Goal: Transaction & Acquisition: Purchase product/service

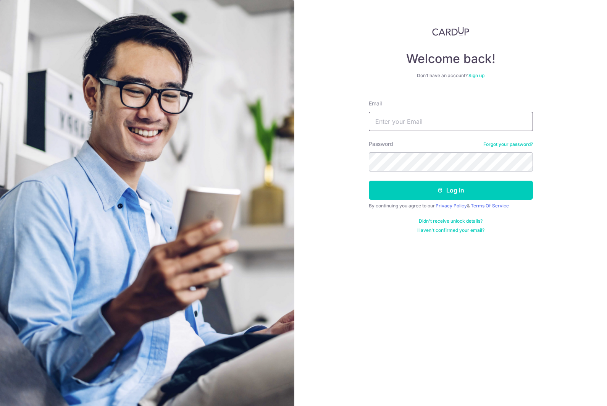
click at [422, 127] on input "Email" at bounding box center [451, 121] width 164 height 19
type input "[EMAIL_ADDRESS][DOMAIN_NAME]"
click at [443, 200] on form "Email hello@wearbums.com Password Forgot your password? Log in By continuing yo…" at bounding box center [451, 163] width 164 height 139
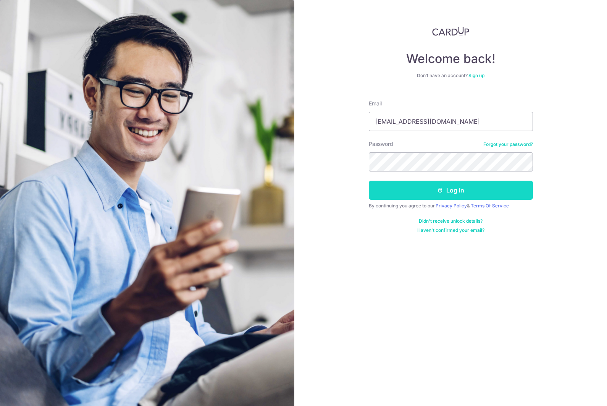
click at [441, 195] on button "Log in" at bounding box center [451, 189] width 164 height 19
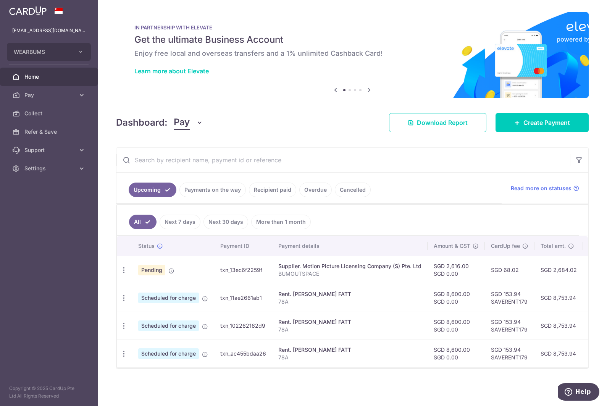
click at [192, 193] on link "Payments on the way" at bounding box center [212, 189] width 66 height 14
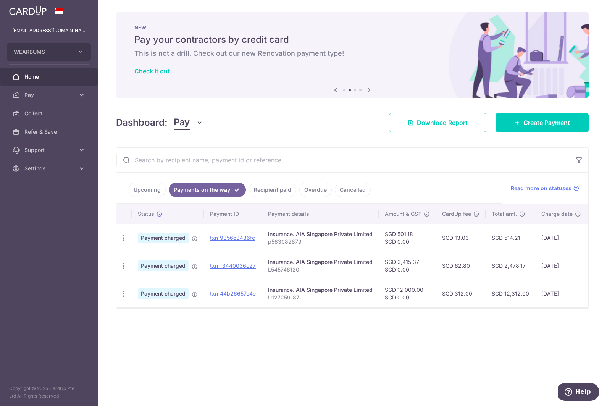
click at [147, 190] on link "Upcoming" at bounding box center [147, 189] width 37 height 14
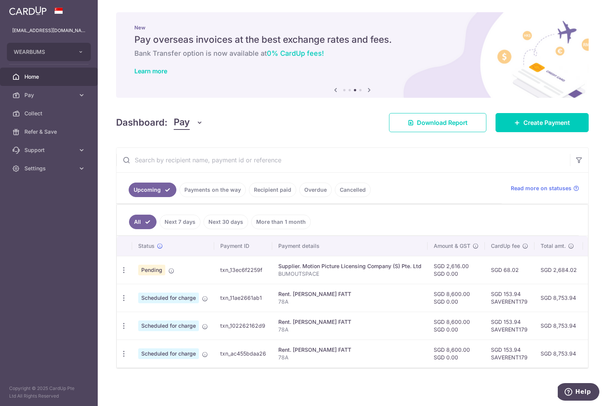
click at [206, 191] on link "Payments on the way" at bounding box center [212, 189] width 66 height 14
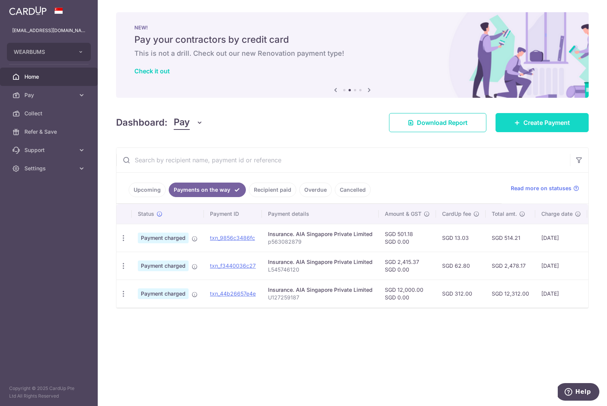
click at [510, 123] on link "Create Payment" at bounding box center [541, 122] width 93 height 19
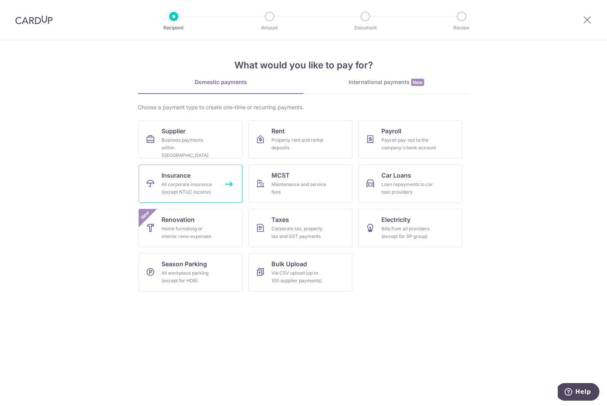
click at [162, 192] on div "All corporate insurance (except NTUC Income)" at bounding box center [188, 187] width 55 height 15
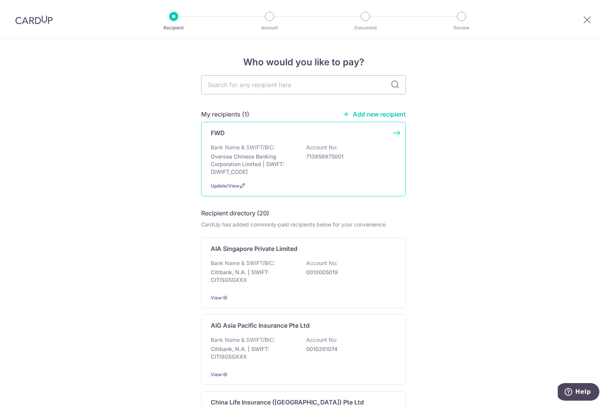
click at [289, 172] on p "Oversea Chinese Banking Corporation Limited | SWIFT: OCBCSGSGXXX" at bounding box center [253, 164] width 85 height 23
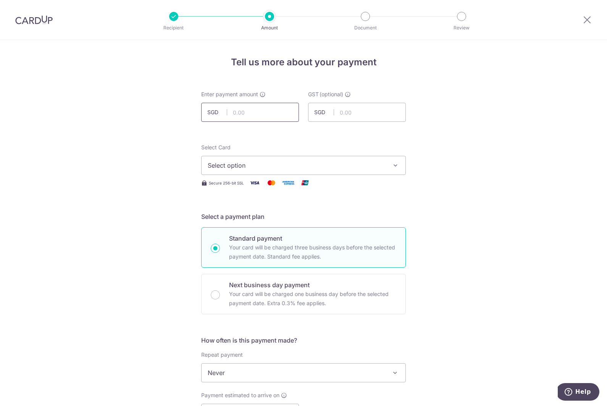
click at [280, 113] on input "text" at bounding box center [250, 112] width 98 height 19
type input "12,000.00"
click at [239, 168] on span "Select option" at bounding box center [297, 165] width 178 height 9
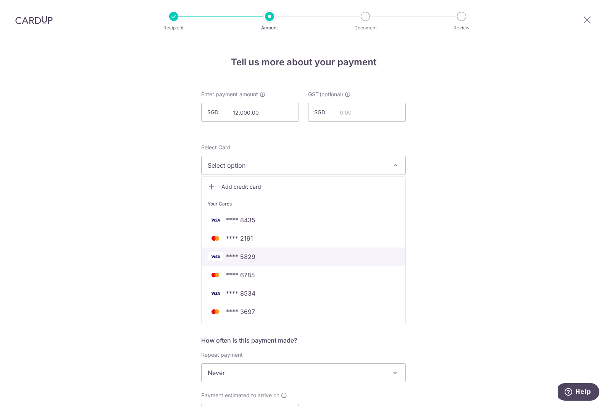
click at [270, 254] on span "**** 5829" at bounding box center [304, 256] width 192 height 9
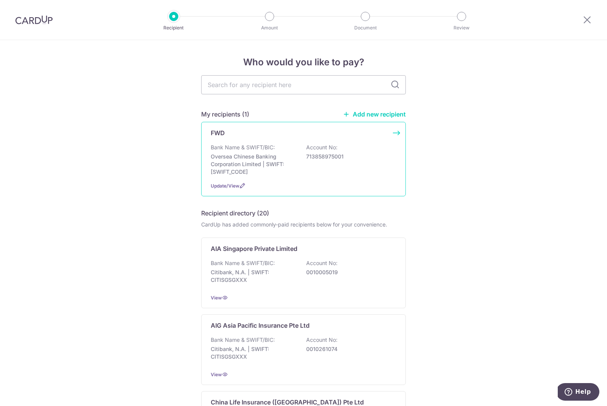
click at [351, 152] on div "Bank Name & SWIFT/BIC: Oversea Chinese Banking Corporation Limited | SWIFT: OCB…" at bounding box center [303, 159] width 185 height 32
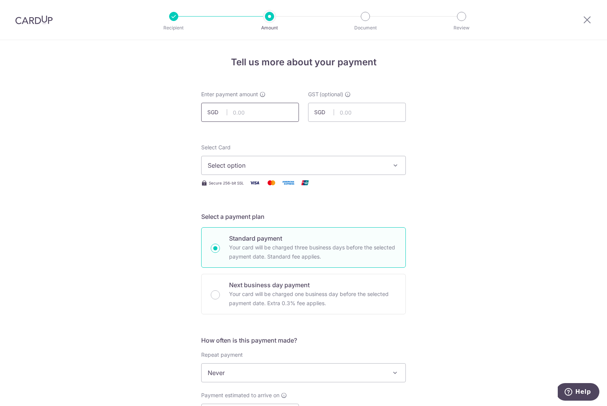
click at [229, 108] on input "text" at bounding box center [250, 112] width 98 height 19
type input "12,000.00"
click at [366, 168] on span "Select option" at bounding box center [297, 165] width 178 height 9
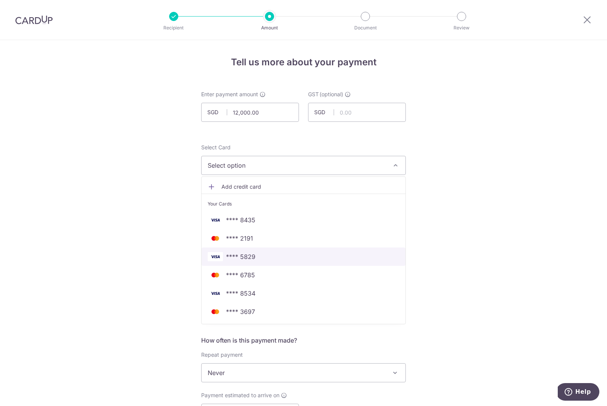
click at [275, 254] on span "**** 5829" at bounding box center [304, 256] width 192 height 9
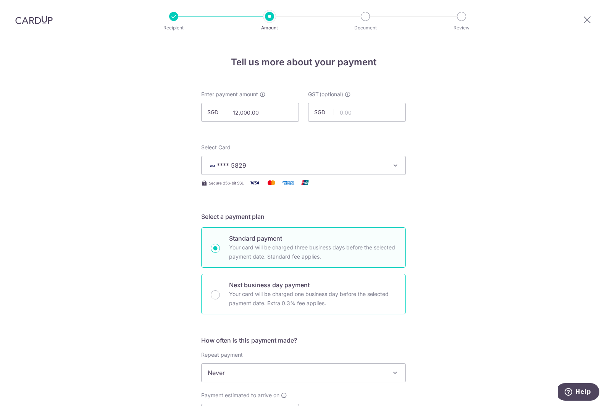
scroll to position [88, 0]
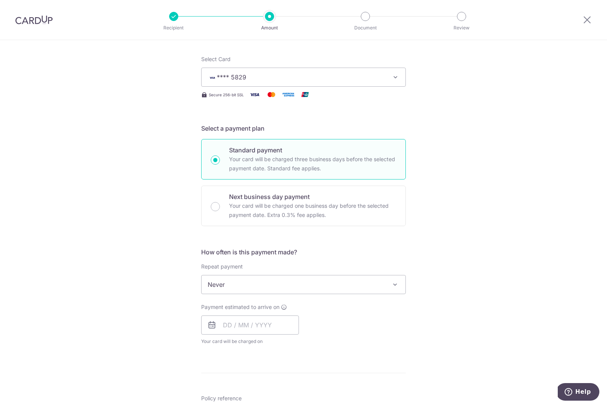
click at [246, 274] on div "Repeat payment Never Every week Every month Every quarter Every half a year Eve…" at bounding box center [303, 278] width 205 height 31
click at [238, 327] on input "text" at bounding box center [250, 324] width 98 height 19
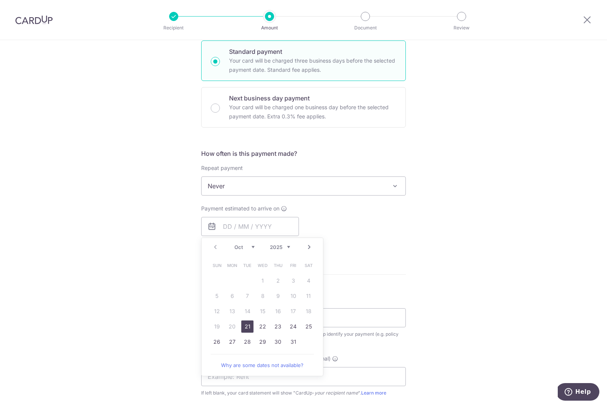
click at [241, 326] on link "21" at bounding box center [247, 326] width 12 height 12
type input "21/10/2025"
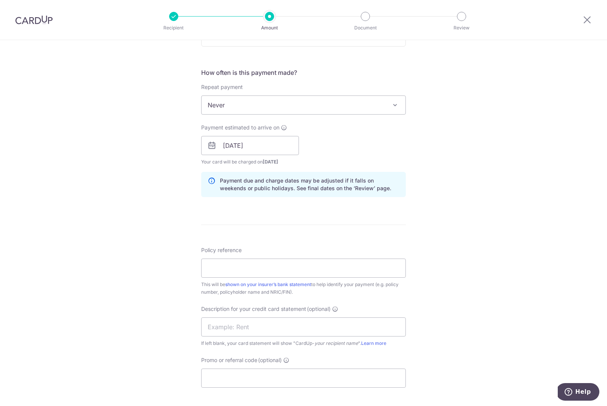
scroll to position [263, 0]
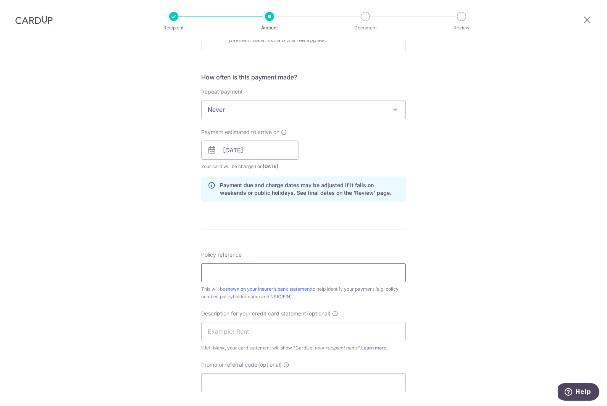
click at [299, 265] on input "Policy reference" at bounding box center [303, 272] width 205 height 19
click at [224, 285] on div "Policy reference This will be shown on your insurer’s bank statement to help id…" at bounding box center [303, 276] width 205 height 50
click at [230, 279] on input "Policy reference" at bounding box center [303, 272] width 205 height 19
type input "80369677"
click at [272, 325] on input "text" at bounding box center [303, 331] width 205 height 19
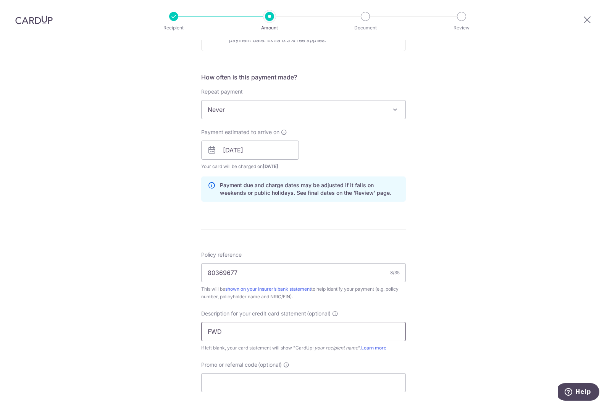
type input "fwd investment"
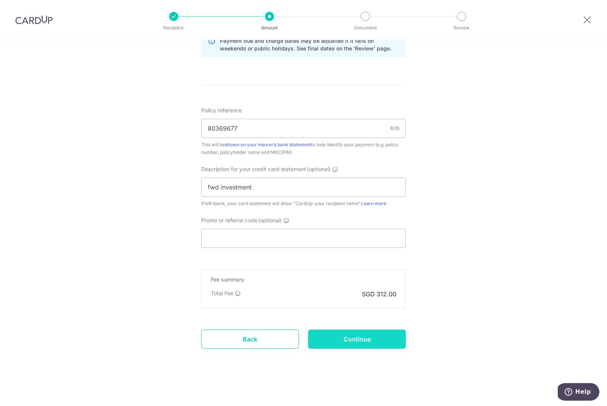
click at [374, 343] on input "Continue" at bounding box center [357, 338] width 98 height 19
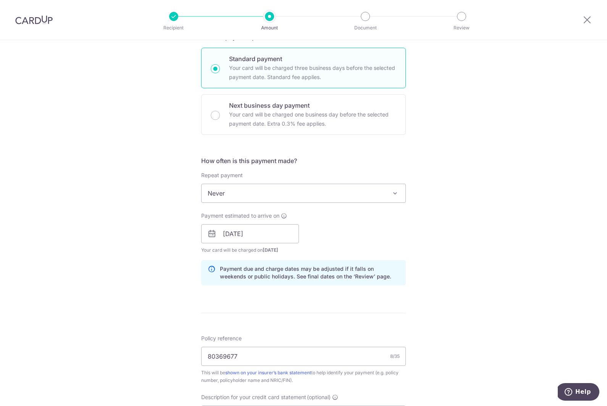
scroll to position [0, 0]
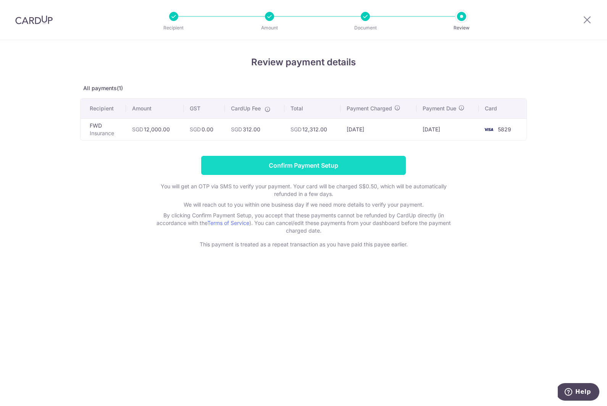
click at [374, 171] on input "Confirm Payment Setup" at bounding box center [303, 165] width 205 height 19
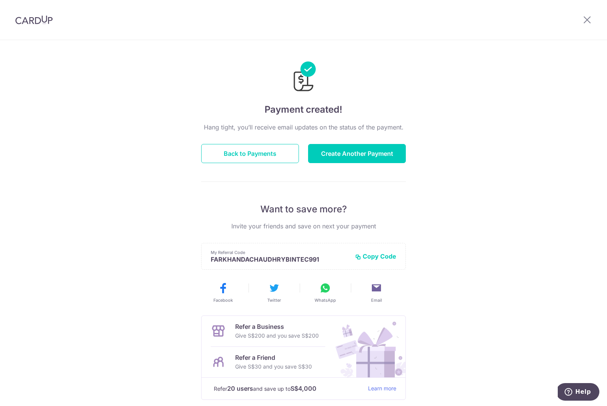
click at [343, 143] on div "Hang tight, you’ll receive email updates on the status of the payment. Back to …" at bounding box center [303, 266] width 205 height 289
click at [337, 153] on button "Create Another Payment" at bounding box center [357, 153] width 98 height 19
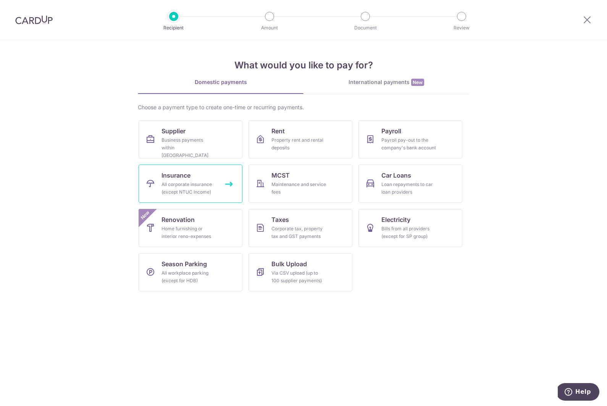
click at [197, 192] on div "All corporate insurance (except NTUC Income)" at bounding box center [188, 187] width 55 height 15
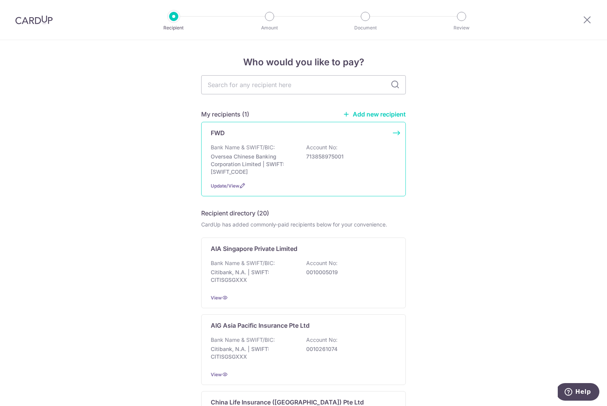
click at [214, 177] on div "FWD Bank Name & SWIFT/BIC: Oversea Chinese Banking Corporation Limited | SWIFT:…" at bounding box center [303, 159] width 205 height 74
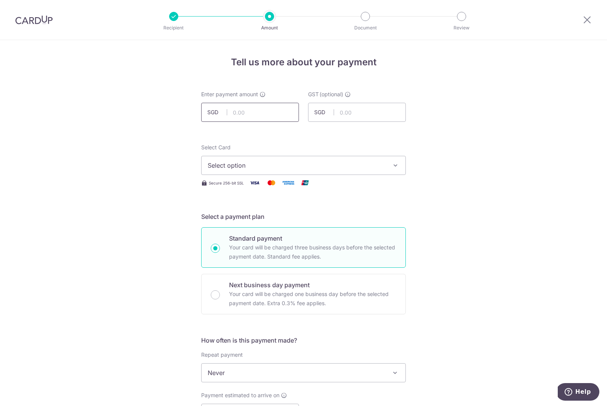
click at [257, 113] on input "text" at bounding box center [250, 112] width 98 height 19
type input "12,000.00"
click at [230, 172] on button "Select option" at bounding box center [303, 165] width 205 height 19
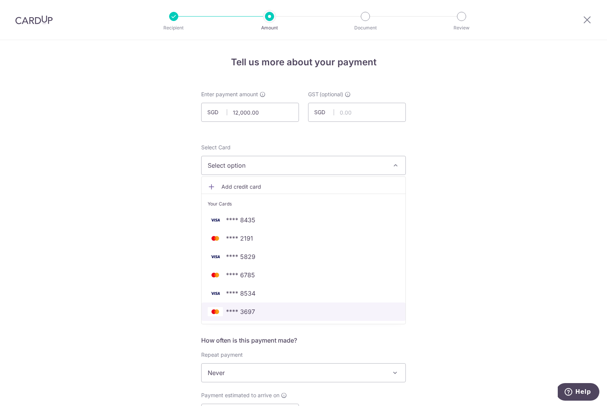
click at [251, 313] on span "**** 3697" at bounding box center [240, 311] width 29 height 9
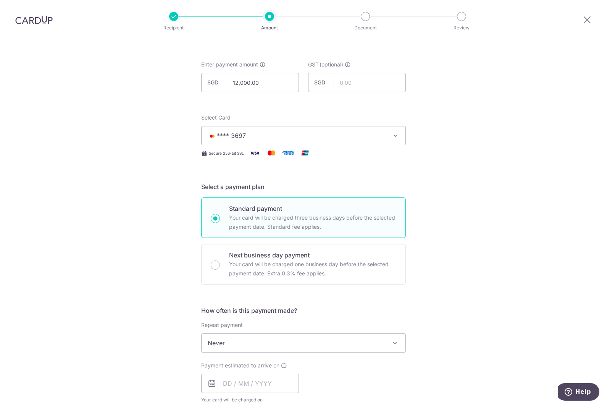
scroll to position [60, 0]
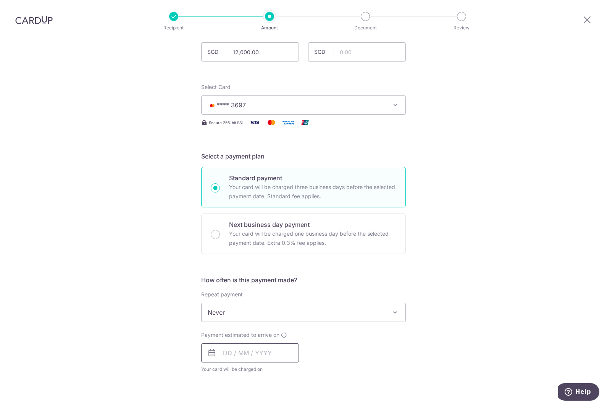
click at [266, 353] on input "text" at bounding box center [250, 352] width 98 height 19
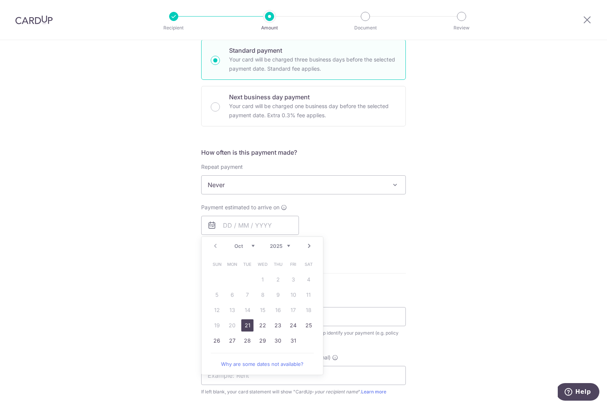
click at [242, 329] on link "21" at bounding box center [247, 325] width 12 height 12
type input "21/10/2025"
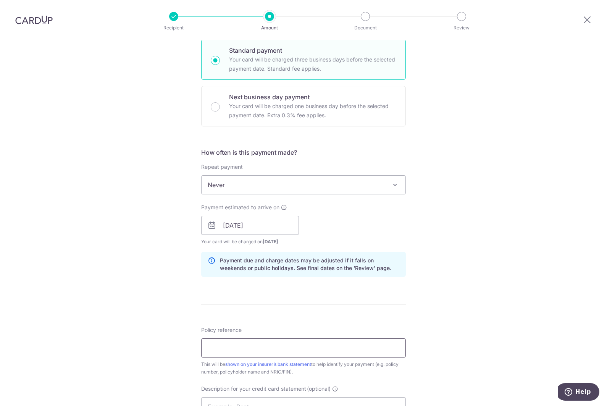
scroll to position [206, 0]
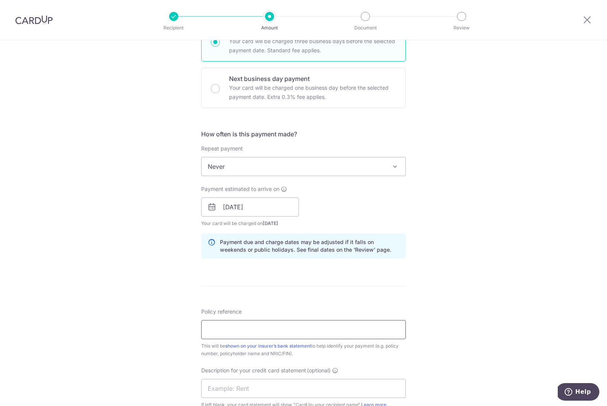
click at [293, 337] on input "Policy reference" at bounding box center [303, 329] width 205 height 19
drag, startPoint x: 218, startPoint y: 328, endPoint x: 202, endPoint y: 325, distance: 16.8
click at [202, 325] on input "FWD80369677" at bounding box center [303, 329] width 205 height 19
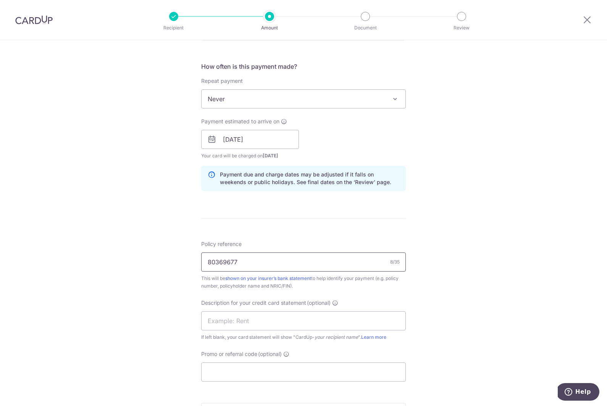
scroll to position [279, 0]
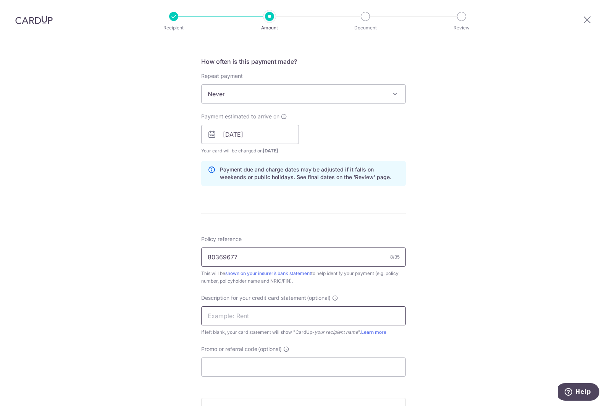
type input "80369677"
click at [203, 316] on input "text" at bounding box center [303, 315] width 205 height 19
type input "fwd investment"
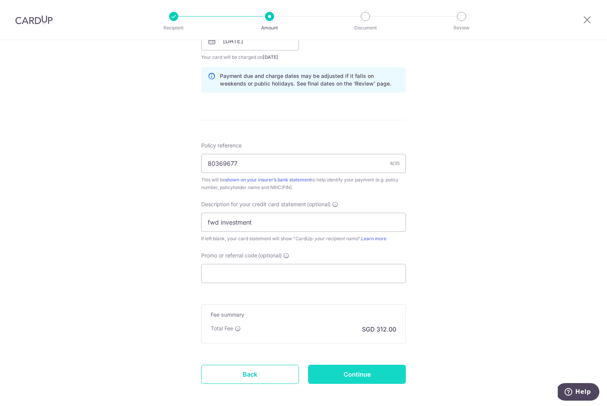
click at [358, 380] on input "Continue" at bounding box center [357, 373] width 98 height 19
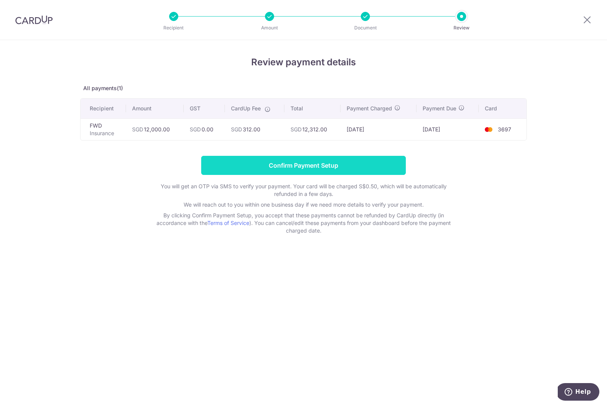
click at [219, 158] on input "Confirm Payment Setup" at bounding box center [303, 165] width 205 height 19
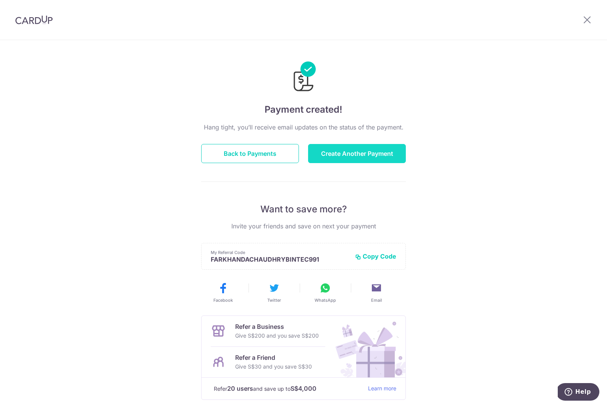
click at [375, 160] on button "Create Another Payment" at bounding box center [357, 153] width 98 height 19
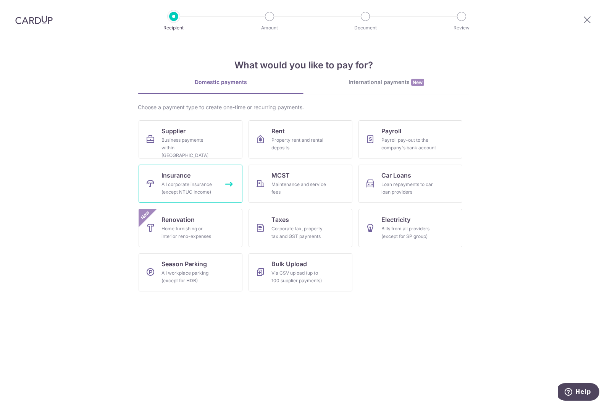
click at [185, 172] on span "Insurance" at bounding box center [175, 175] width 29 height 9
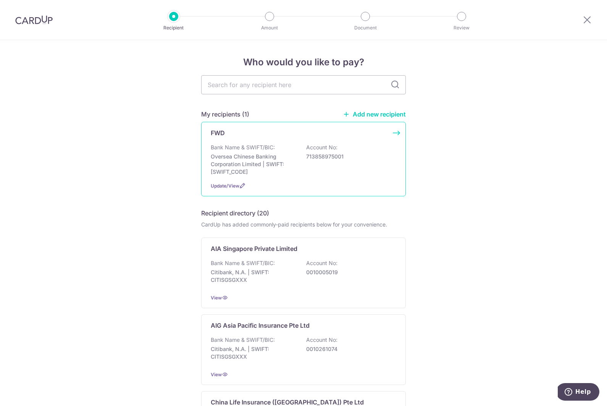
click at [256, 141] on div "FWD Bank Name & SWIFT/BIC: Oversea Chinese Banking Corporation Limited | SWIFT:…" at bounding box center [303, 159] width 205 height 74
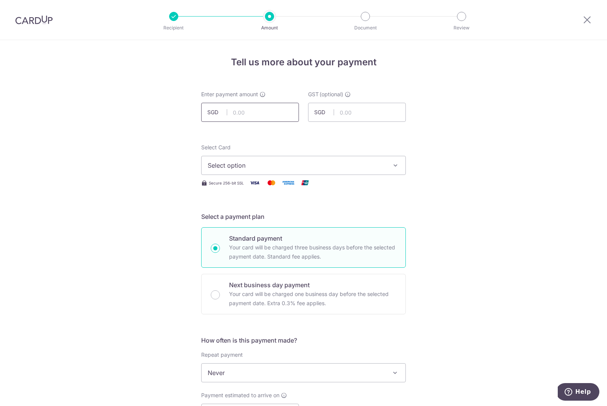
click at [253, 117] on input "text" at bounding box center [250, 112] width 98 height 19
type input "12,000.00"
click at [235, 166] on span "Select option" at bounding box center [297, 165] width 178 height 9
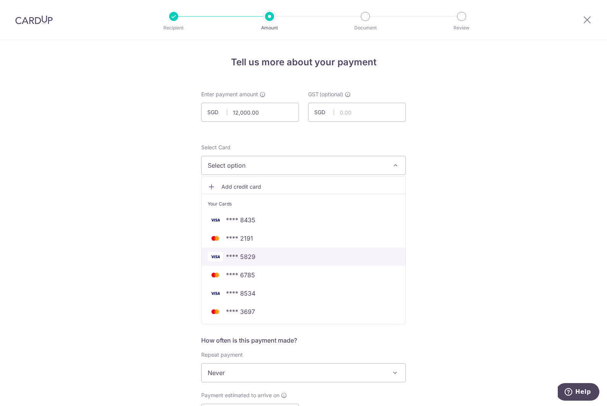
click at [258, 258] on span "**** 5829" at bounding box center [304, 256] width 192 height 9
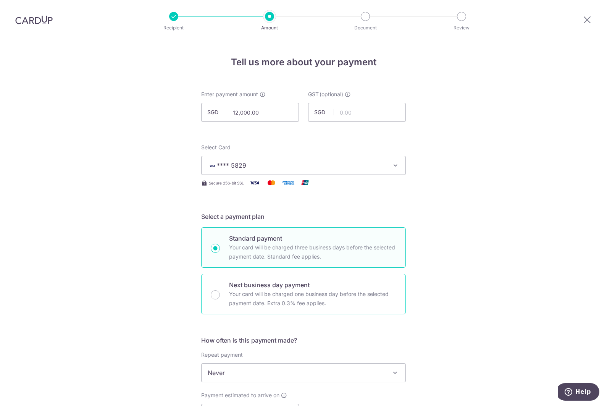
scroll to position [161, 0]
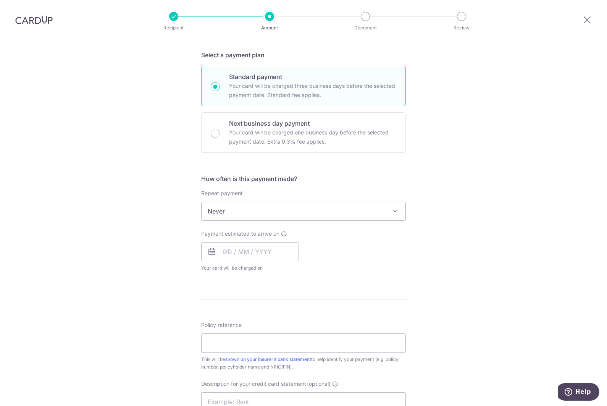
click at [260, 261] on div "Payment estimated to arrive on Your card will be charged on for the first payme…" at bounding box center [250, 251] width 98 height 42
click at [260, 258] on input "text" at bounding box center [250, 251] width 98 height 19
click at [259, 353] on link "22" at bounding box center [262, 351] width 12 height 12
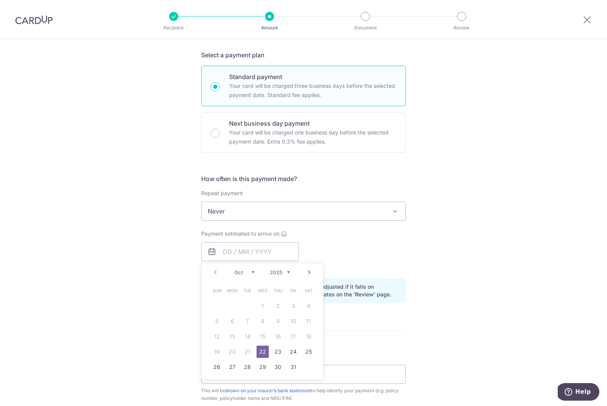
type input "[DATE]"
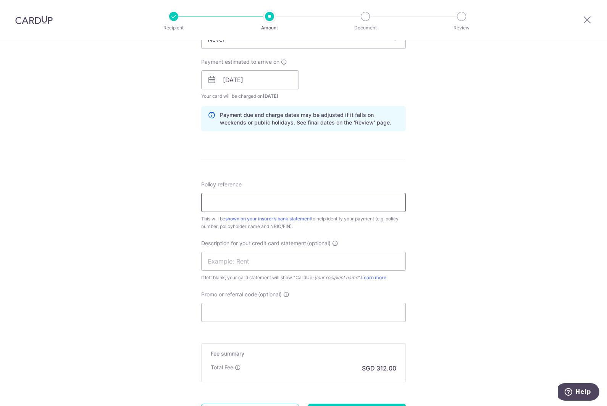
scroll to position [333, 0]
click at [259, 199] on input "Policy reference" at bounding box center [303, 201] width 205 height 19
drag, startPoint x: 211, startPoint y: 200, endPoint x: 203, endPoint y: 200, distance: 8.4
click at [203, 200] on input "FWD80369677" at bounding box center [303, 201] width 205 height 19
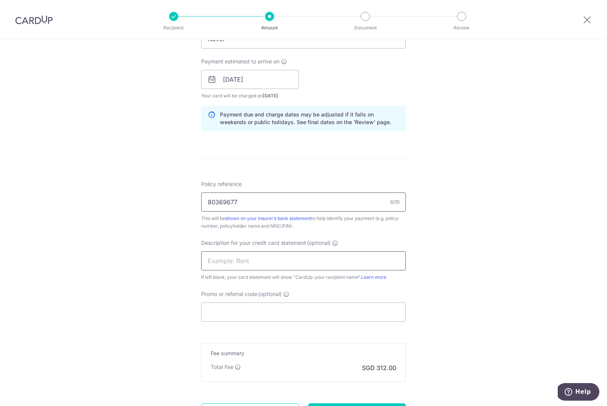
type input "80369677"
click at [266, 268] on input "text" at bounding box center [303, 260] width 205 height 19
type input "fwd investment"
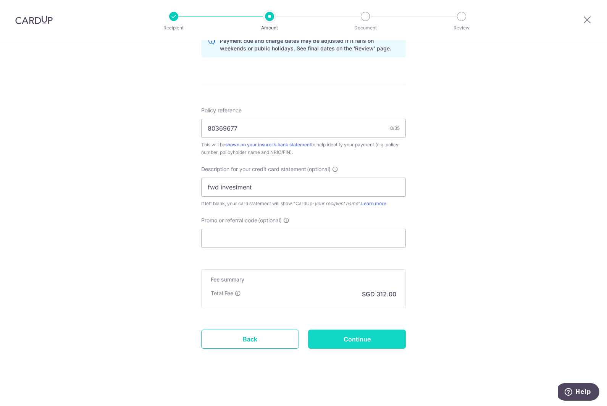
click at [340, 342] on input "Continue" at bounding box center [357, 338] width 98 height 19
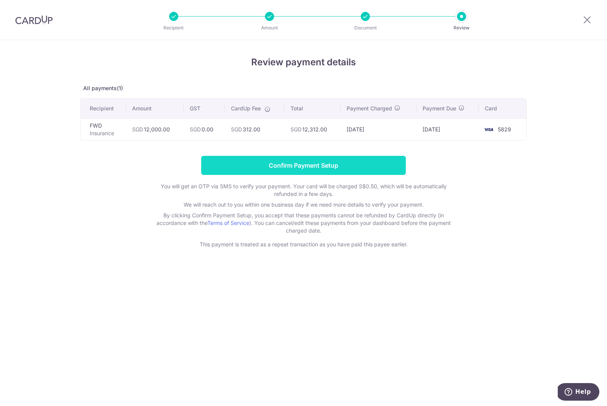
click at [329, 165] on input "Confirm Payment Setup" at bounding box center [303, 165] width 205 height 19
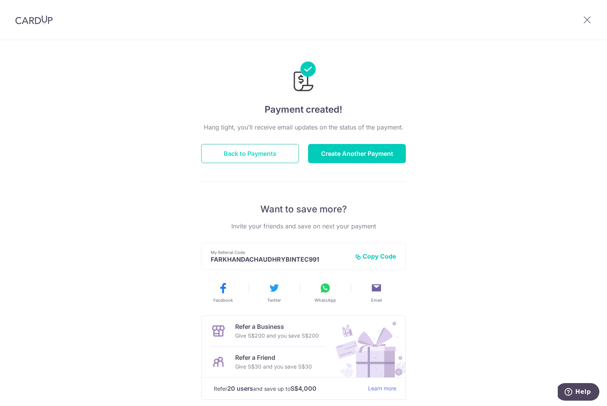
click at [267, 155] on button "Back to Payments" at bounding box center [250, 153] width 98 height 19
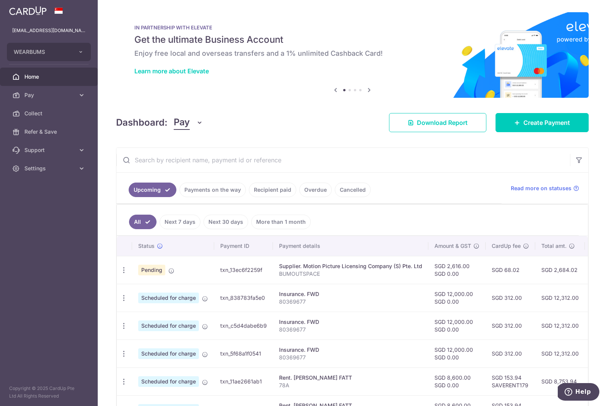
scroll to position [84, 0]
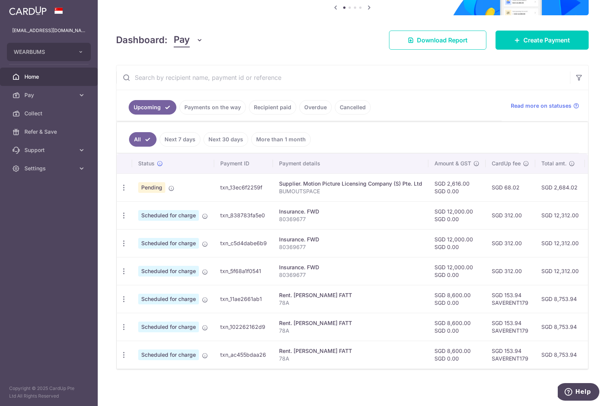
click at [210, 107] on link "Payments on the way" at bounding box center [212, 107] width 66 height 14
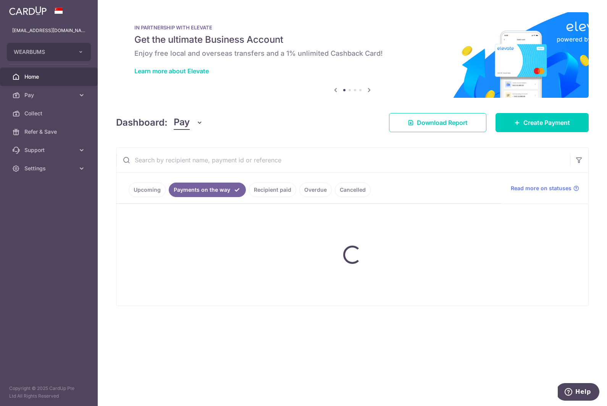
scroll to position [0, 0]
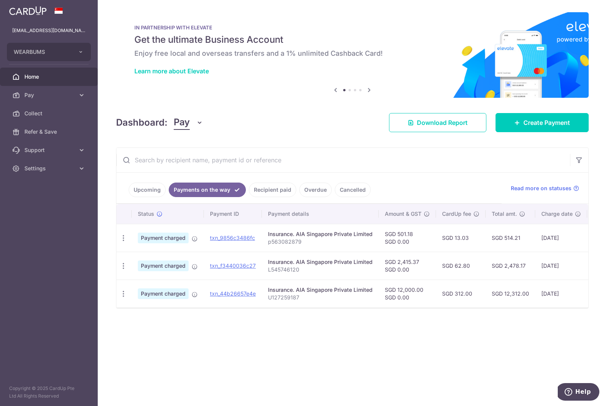
click at [271, 186] on link "Recipient paid" at bounding box center [272, 189] width 47 height 14
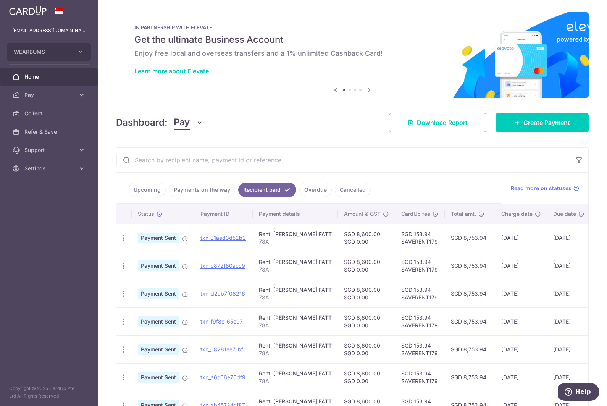
click at [137, 194] on link "Upcoming" at bounding box center [147, 189] width 37 height 14
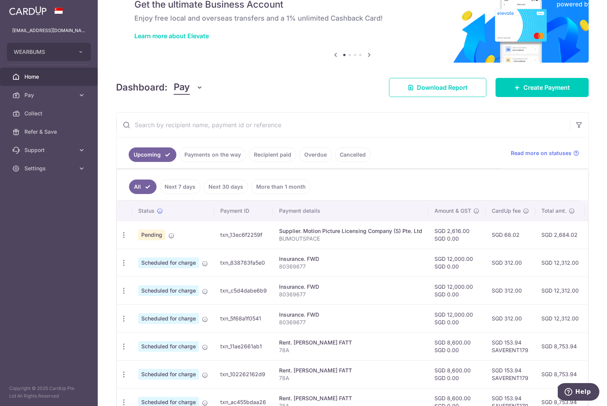
scroll to position [87, 0]
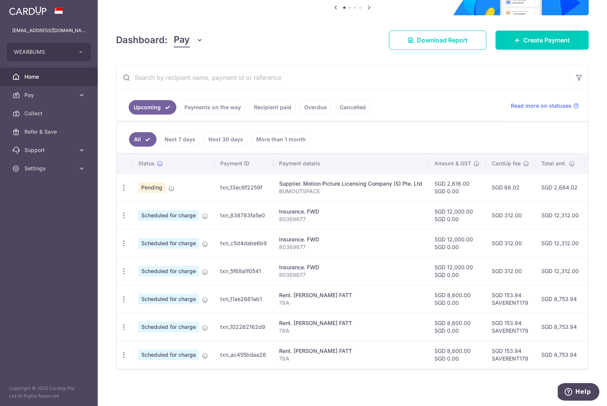
click at [182, 134] on link "Next 7 days" at bounding box center [179, 139] width 41 height 14
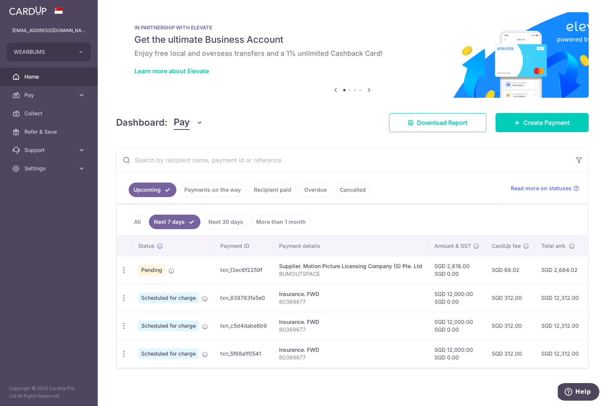
scroll to position [3, 0]
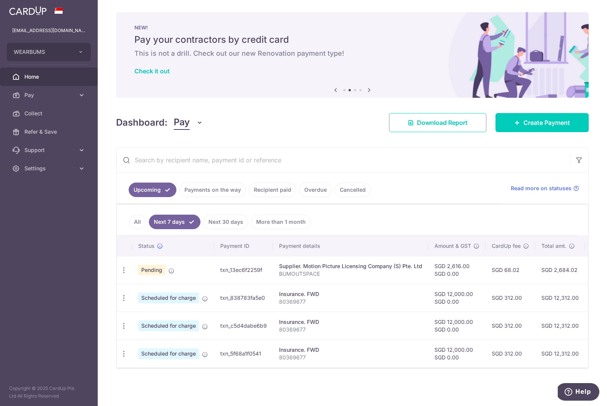
click at [132, 217] on link "All" at bounding box center [137, 221] width 17 height 14
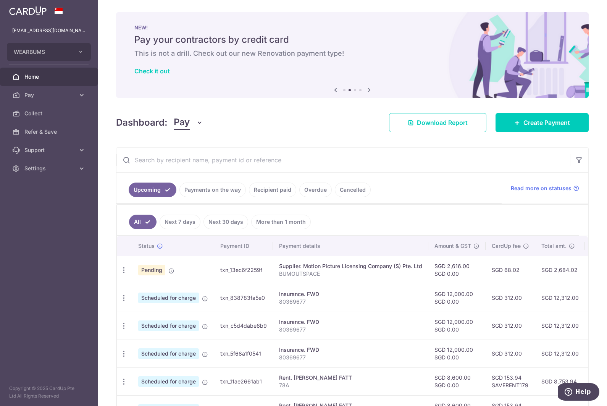
click at [168, 197] on ul "Upcoming Payments on the way Recipient paid Overdue Cancelled" at bounding box center [308, 187] width 385 height 31
click at [168, 193] on link "Upcoming" at bounding box center [153, 189] width 48 height 14
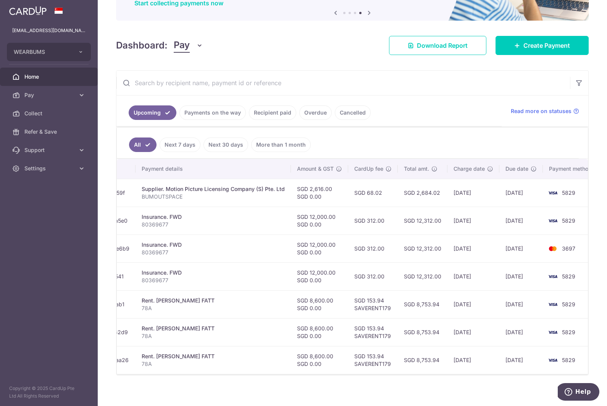
scroll to position [72, 0]
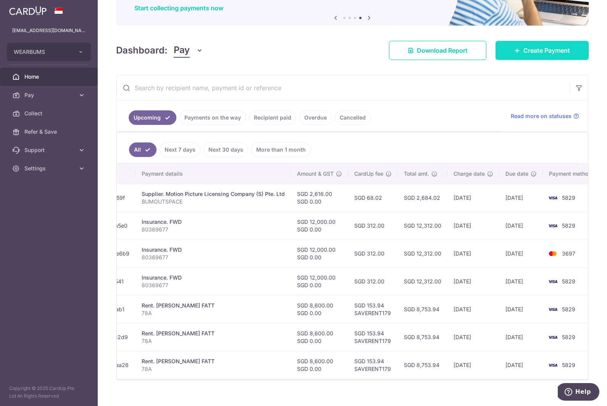
click at [547, 52] on span "Create Payment" at bounding box center [546, 50] width 47 height 9
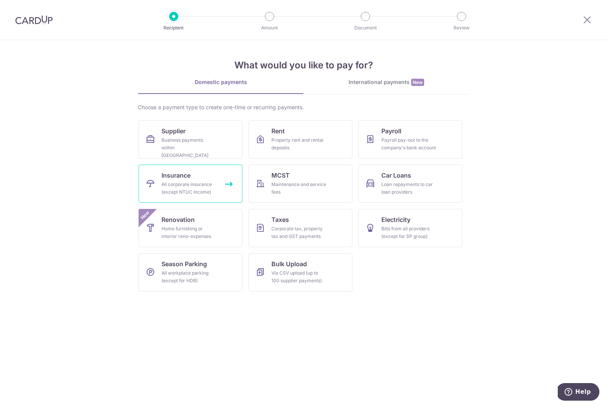
click at [195, 179] on link "Insurance All corporate insurance (except NTUC Income)" at bounding box center [191, 183] width 104 height 38
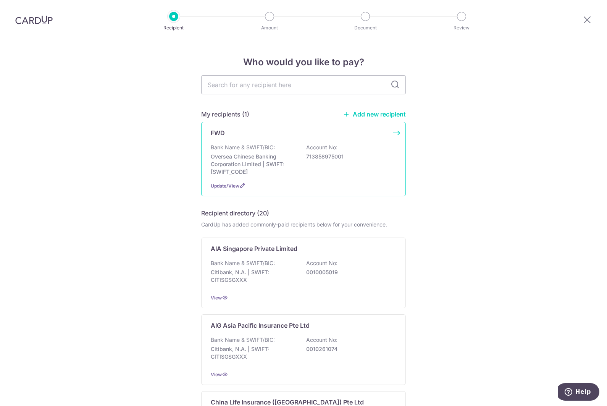
click at [245, 162] on p "Oversea Chinese Banking Corporation Limited | SWIFT: [SWIFT_CODE]" at bounding box center [253, 164] width 85 height 23
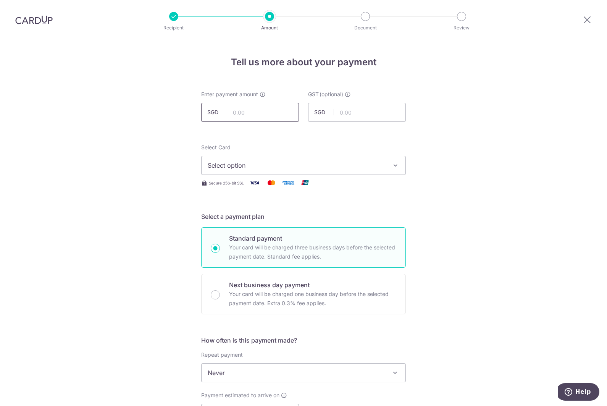
click at [282, 111] on input "text" at bounding box center [250, 112] width 98 height 19
type input "12,000.00"
click at [274, 166] on span "Select option" at bounding box center [297, 165] width 178 height 9
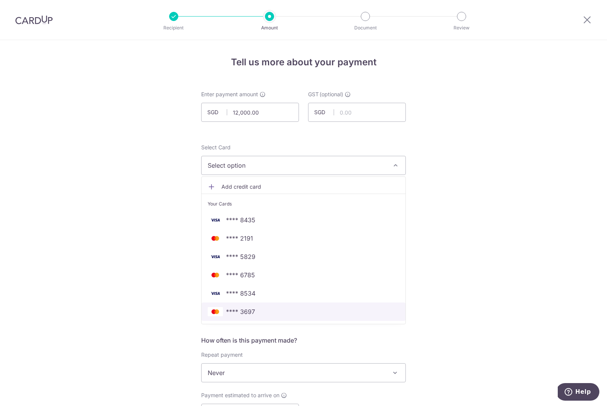
click at [258, 314] on span "**** 3697" at bounding box center [304, 311] width 192 height 9
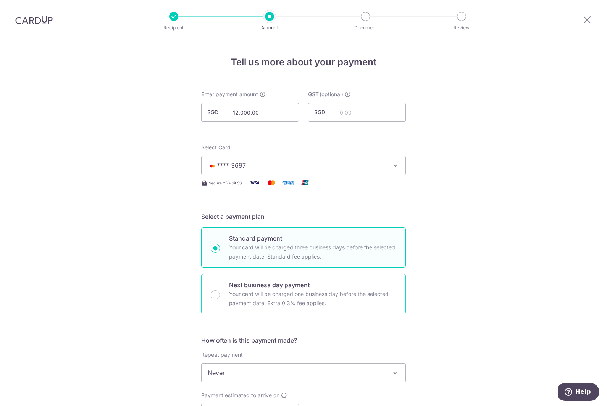
scroll to position [93, 0]
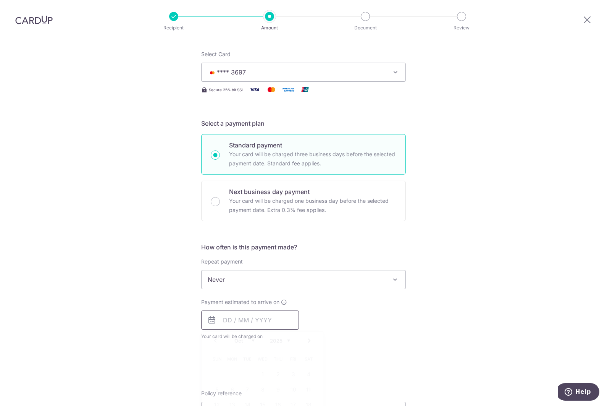
click at [248, 327] on input "text" at bounding box center [250, 319] width 98 height 19
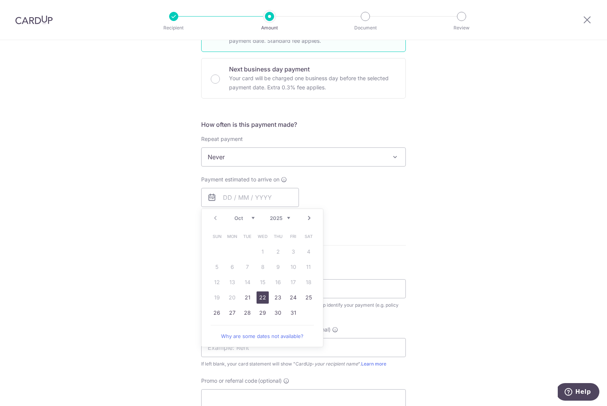
click at [259, 295] on link "22" at bounding box center [262, 297] width 12 height 12
type input "22/10/2025"
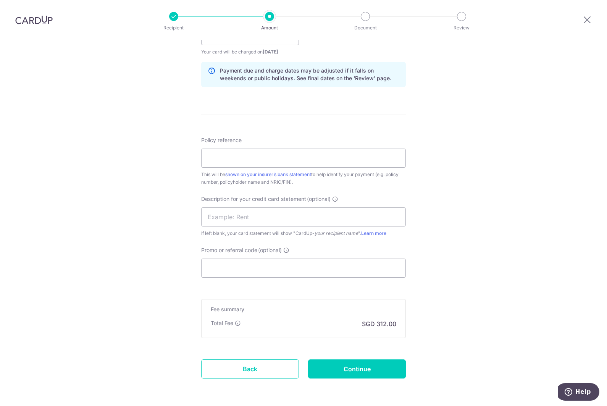
scroll to position [407, 0]
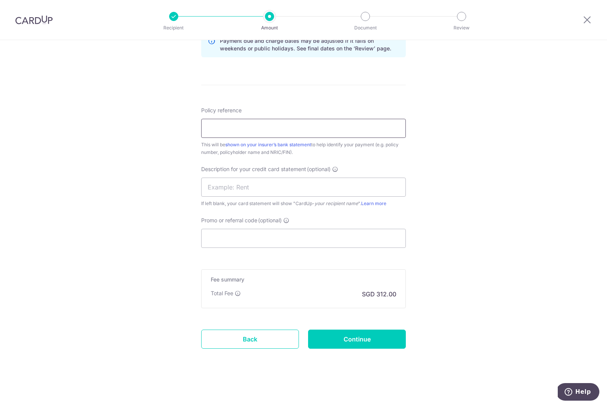
click at [305, 119] on input "Policy reference" at bounding box center [303, 128] width 205 height 19
drag, startPoint x: 217, startPoint y: 129, endPoint x: 206, endPoint y: 127, distance: 11.3
click at [206, 127] on input "FWD80369677" at bounding box center [303, 128] width 205 height 19
click at [220, 129] on input "FWD80369677" at bounding box center [303, 128] width 205 height 19
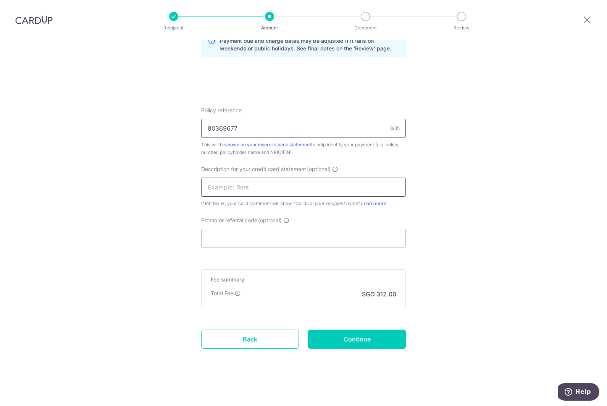
type input "80369677"
click at [225, 192] on input "text" at bounding box center [303, 186] width 205 height 19
type input "fwd investment"
click at [315, 338] on input "Continue" at bounding box center [357, 338] width 98 height 19
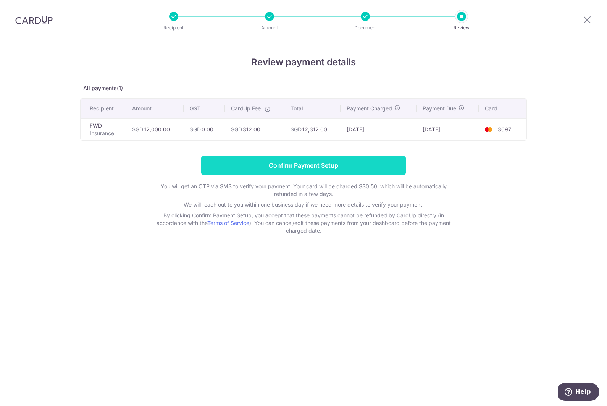
drag, startPoint x: 308, startPoint y: 175, endPoint x: 306, endPoint y: 169, distance: 5.9
click at [308, 175] on form "Confirm Payment Setup You will get an OTP via SMS to verify your payment. Your …" at bounding box center [303, 195] width 446 height 79
click at [306, 169] on input "Confirm Payment Setup" at bounding box center [303, 165] width 205 height 19
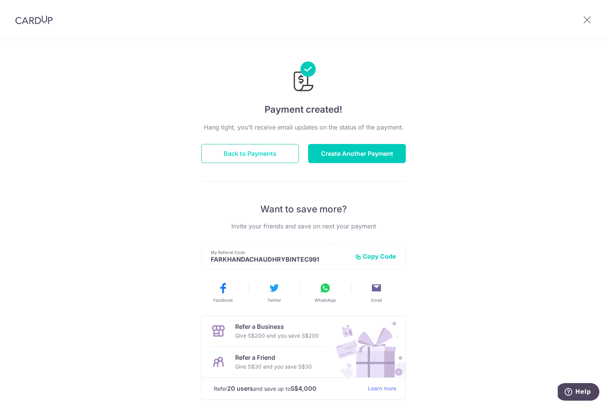
click at [265, 150] on button "Back to Payments" at bounding box center [250, 153] width 98 height 19
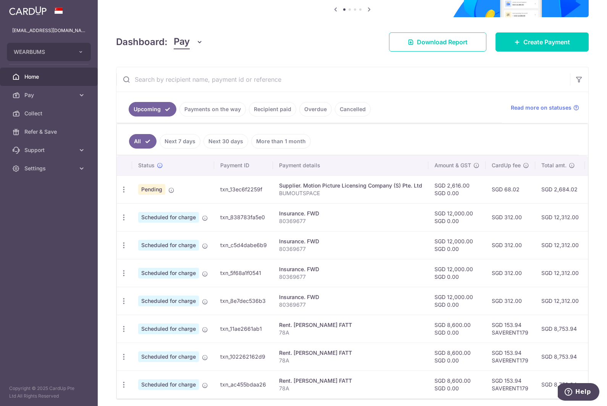
scroll to position [90, 0]
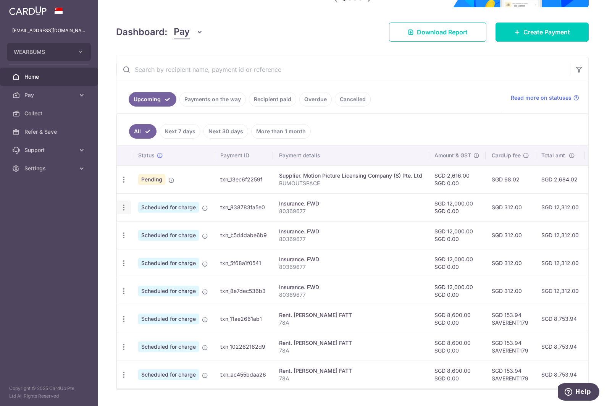
click at [121, 208] on icon "button" at bounding box center [124, 207] width 8 height 8
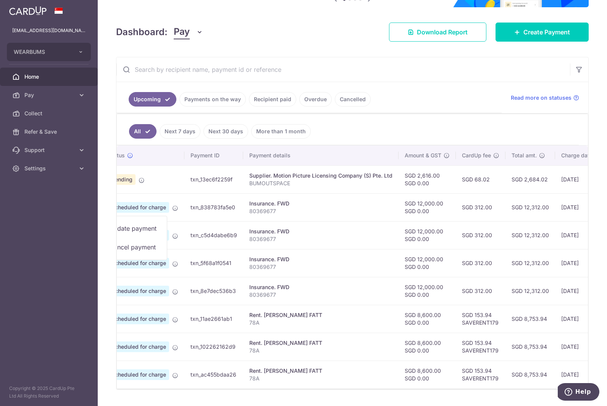
scroll to position [0, 0]
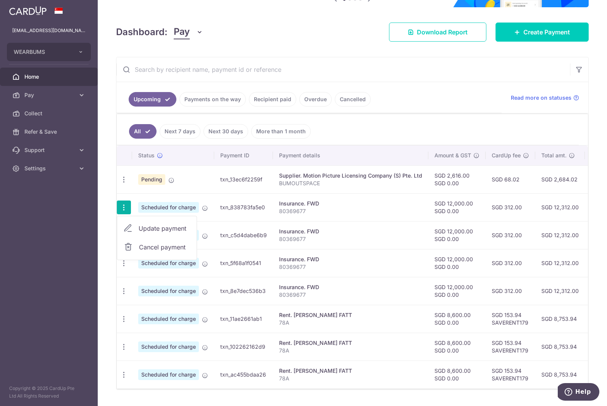
click at [242, 223] on td "txn_c5d4dabe6b9" at bounding box center [243, 235] width 59 height 28
click at [124, 237] on icon "button" at bounding box center [124, 235] width 8 height 8
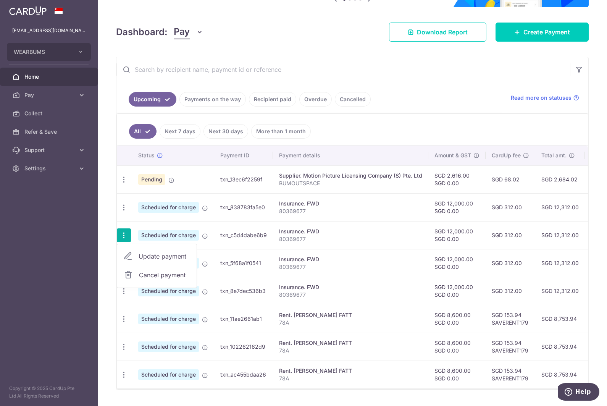
click at [144, 256] on span "Update payment" at bounding box center [165, 255] width 52 height 9
radio input "true"
type input "12,000.00"
type input "0.00"
type input "[DATE]"
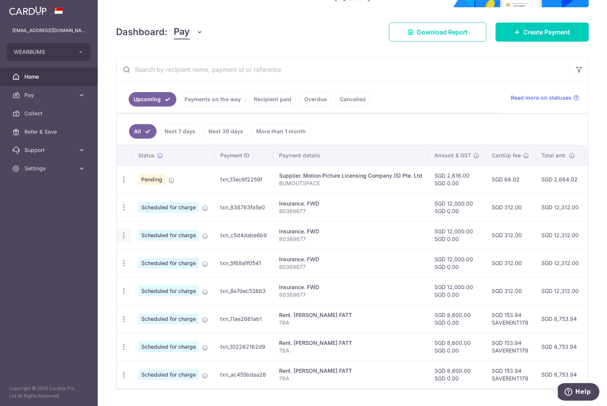
type input "80369677"
type input "fwd investment"
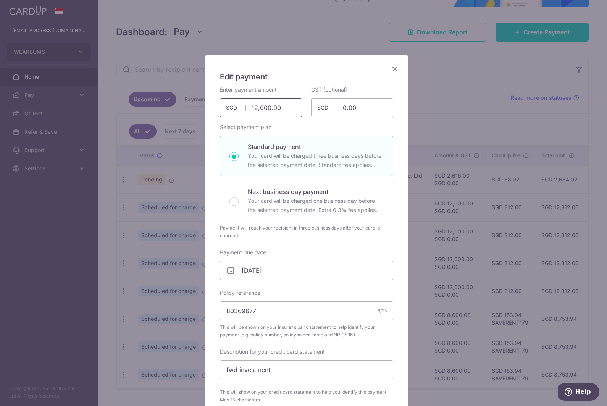
drag, startPoint x: 283, startPoint y: 108, endPoint x: 236, endPoint y: 106, distance: 47.3
click at [236, 106] on div "12,000.00 12000.00 SGD" at bounding box center [261, 107] width 82 height 19
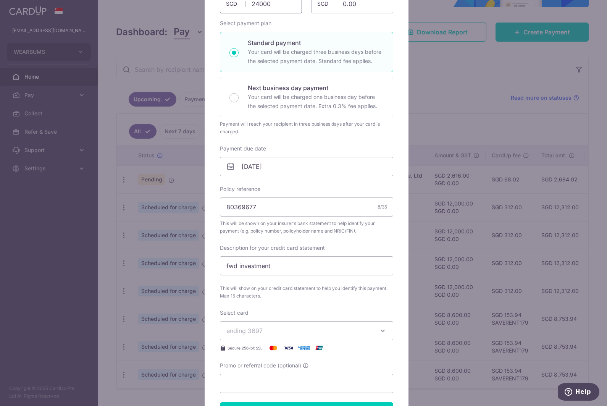
scroll to position [275, 0]
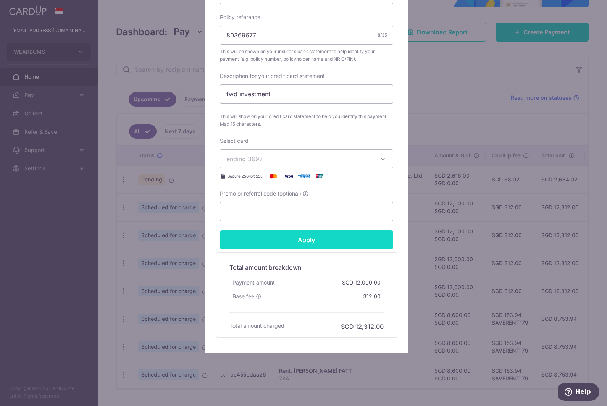
type input "24,000.00"
click at [312, 246] on input "Apply" at bounding box center [306, 239] width 173 height 19
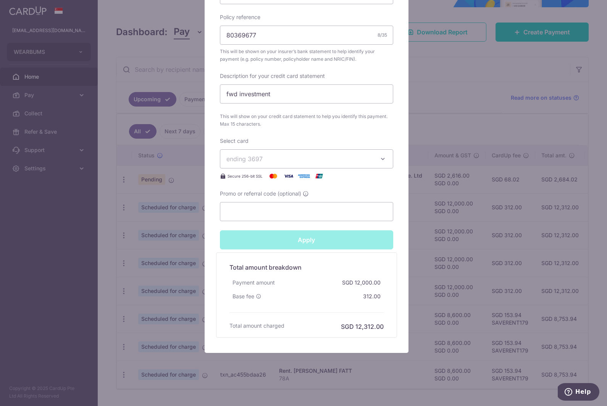
type input "Successfully Applied"
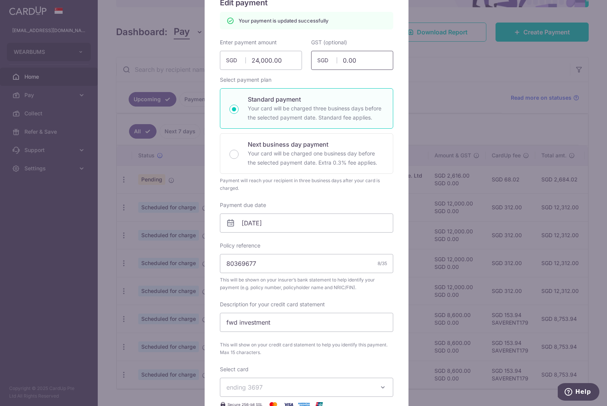
scroll to position [0, 0]
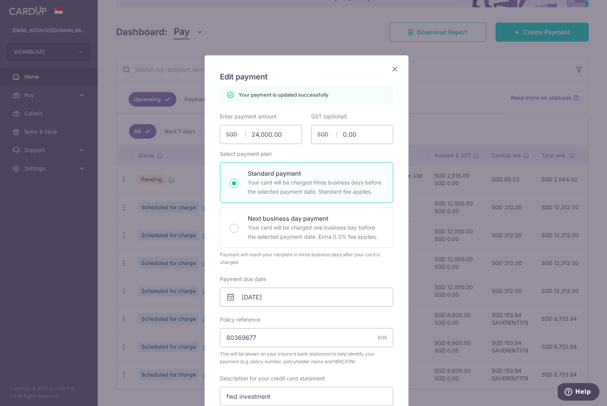
click at [395, 66] on icon "Close" at bounding box center [394, 69] width 9 height 10
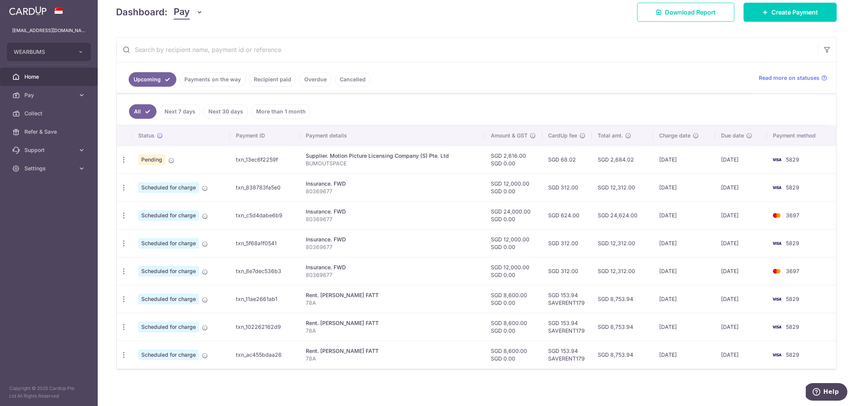
scroll to position [106, 0]
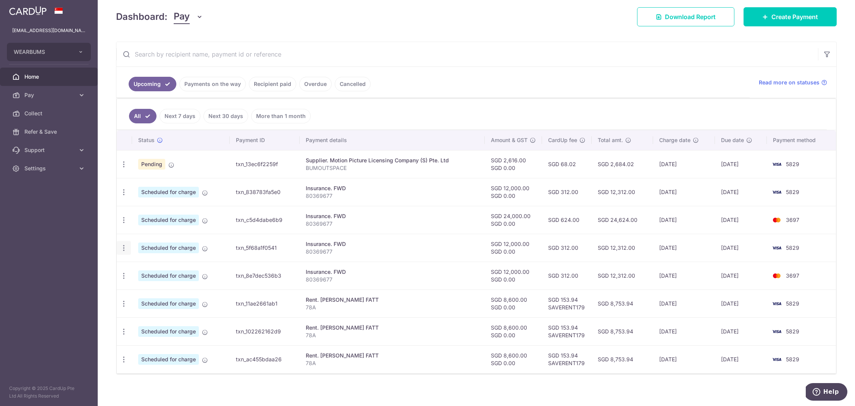
click at [124, 253] on div "Update payment Cancel payment" at bounding box center [124, 248] width 14 height 14
click at [124, 249] on icon "button" at bounding box center [124, 248] width 8 height 8
click at [150, 294] on link "Cancel payment" at bounding box center [156, 287] width 79 height 19
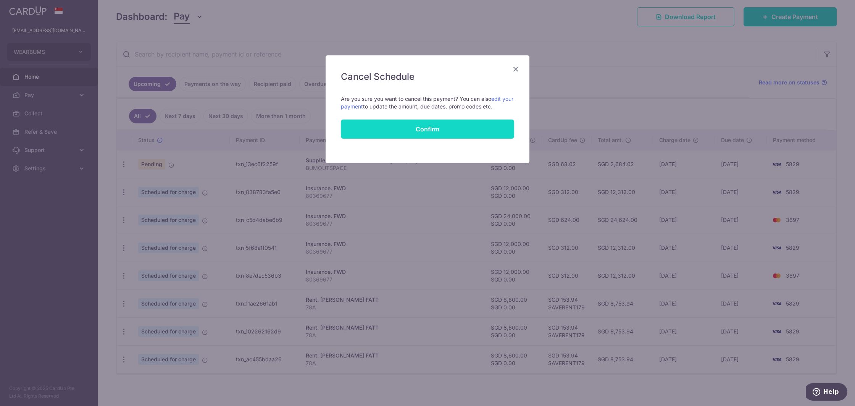
click at [424, 132] on button "Confirm" at bounding box center [427, 128] width 173 height 19
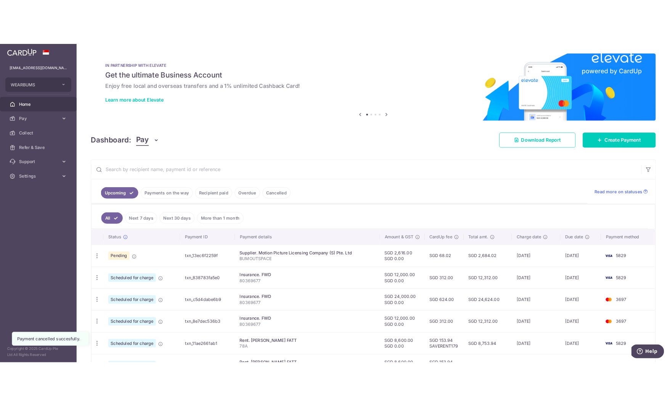
scroll to position [82, 0]
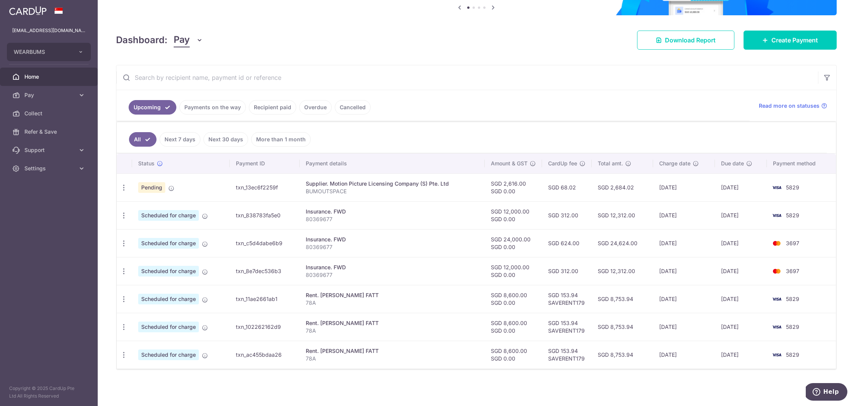
drag, startPoint x: 660, startPoint y: 248, endPoint x: 711, endPoint y: 248, distance: 51.1
click at [711, 248] on td "[DATE]" at bounding box center [684, 243] width 62 height 28
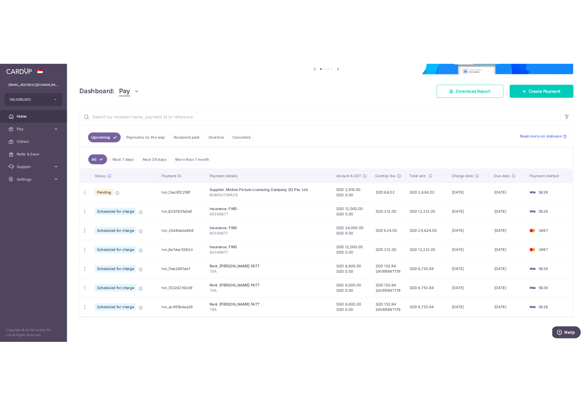
scroll to position [73, 0]
